Goal: Find specific page/section: Find specific page/section

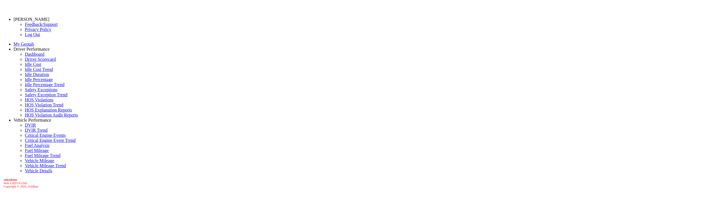
click at [25, 62] on link "Driver Scorecard" at bounding box center [40, 59] width 31 height 5
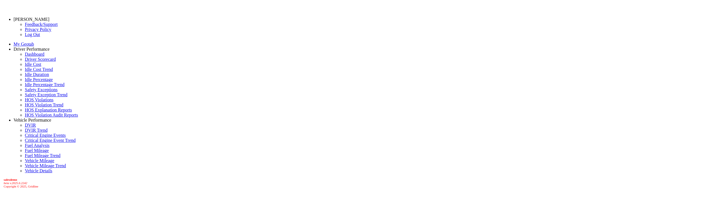
drag, startPoint x: 116, startPoint y: 54, endPoint x: 97, endPoint y: 29, distance: 31.0
click at [9, 182] on b "salesdemo" at bounding box center [11, 179] width 14 height 3
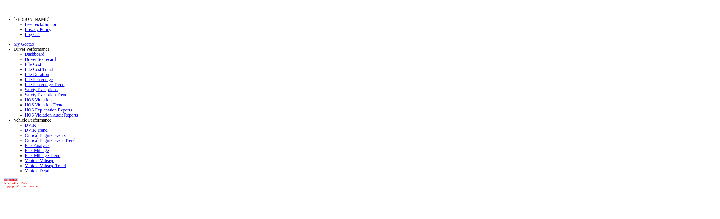
click at [9, 182] on b "salesdemo" at bounding box center [11, 179] width 14 height 3
copy div "salesdemo"
click at [14, 182] on b "salesdemo" at bounding box center [11, 179] width 14 height 3
drag, startPoint x: 351, startPoint y: 121, endPoint x: 449, endPoint y: 116, distance: 97.7
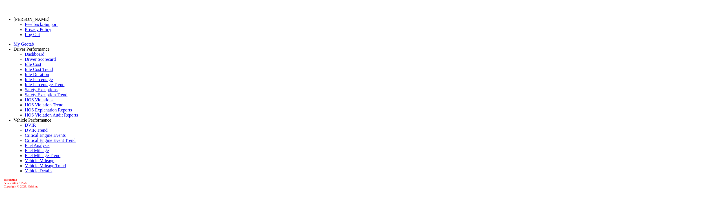
copy div "Error: Authentication method is not specified"
click at [31, 57] on link "Dashboard" at bounding box center [34, 54] width 19 height 5
